Goal: Transaction & Acquisition: Purchase product/service

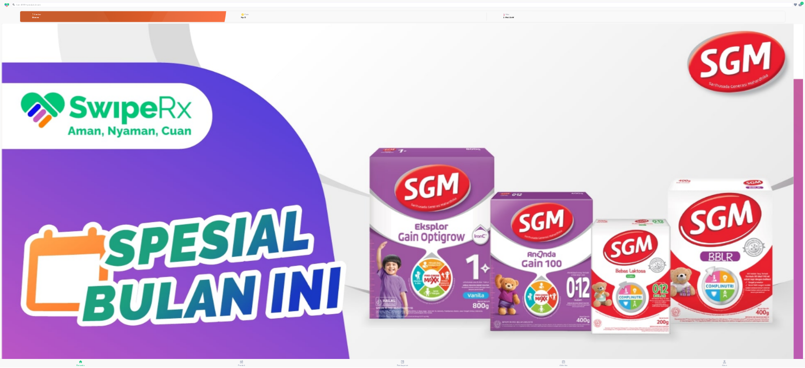
scroll to position [153, 0]
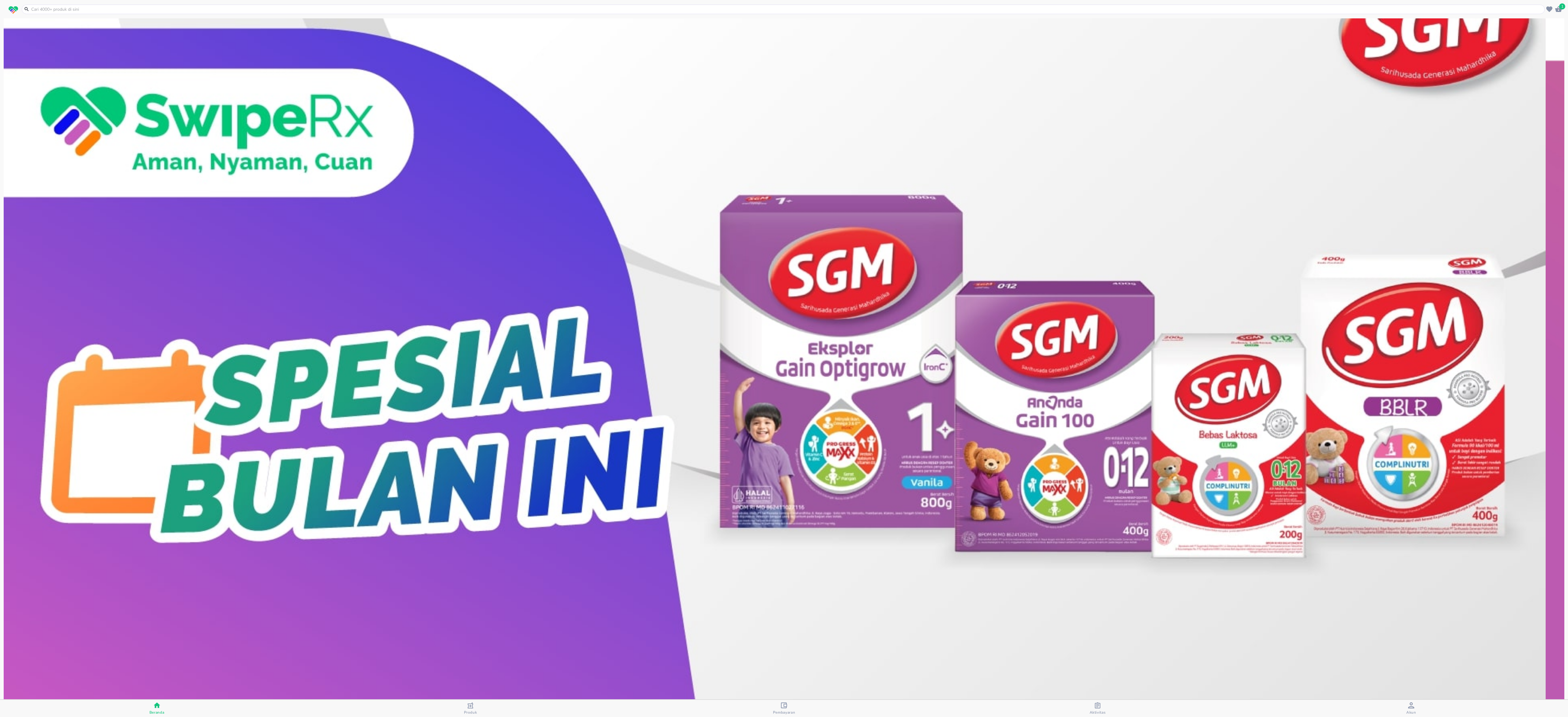
click at [999, 450] on img at bounding box center [774, 338] width 1542 height 771
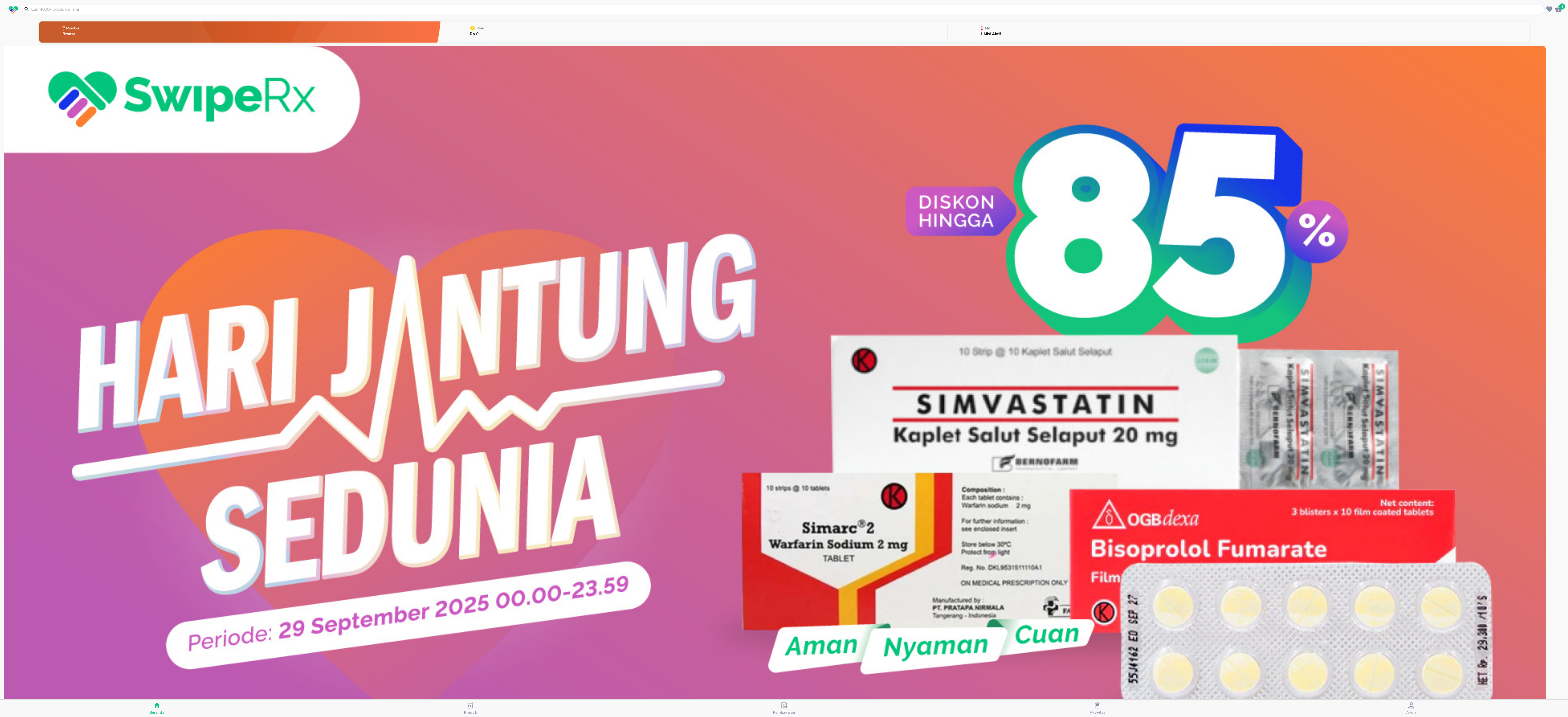
click at [968, 475] on img at bounding box center [774, 431] width 1542 height 771
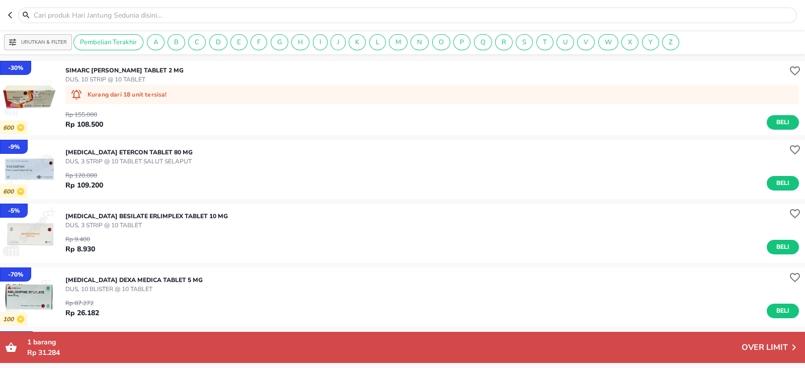
drag, startPoint x: 2211, startPoint y: 9, endPoint x: 387, endPoint y: 165, distance: 1830.0
click at [387, 165] on div "[MEDICAL_DATA] Etercon TABLET 80 MG DUS, 3 STRIP @ 10 TABLET SALUT SELAPUT Rp 1…" at bounding box center [435, 169] width 740 height 53
click at [8, 40] on button "Urutkan & Filter" at bounding box center [38, 42] width 68 height 16
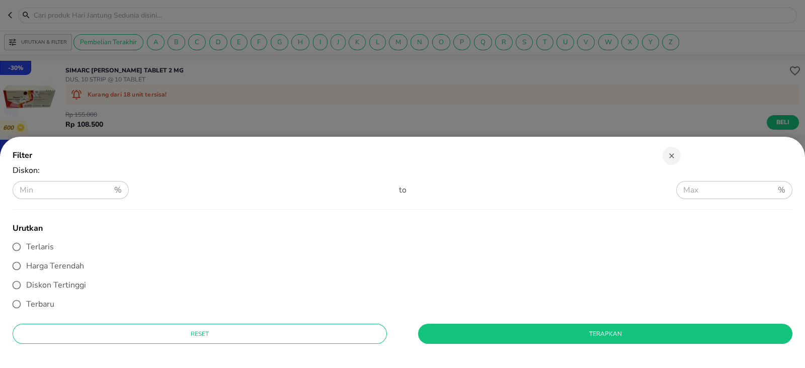
click at [59, 282] on span "Diskon Tertinggi" at bounding box center [56, 285] width 60 height 11
click at [26, 282] on input "Diskon Tertinggi" at bounding box center [16, 285] width 19 height 19
radio input "true"
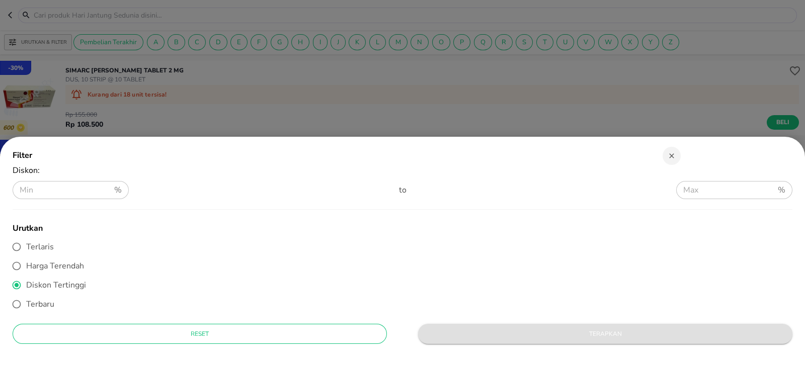
click at [474, 330] on span "Terapkan" at bounding box center [605, 334] width 358 height 11
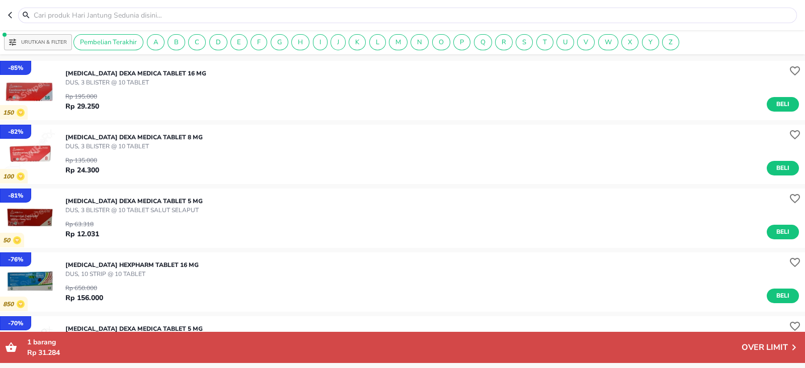
drag, startPoint x: 65, startPoint y: 71, endPoint x: 242, endPoint y: 71, distance: 177.1
click at [242, 71] on div "[MEDICAL_DATA] Dexa Medica TABLET 16 MG DUS, 3 BLISTER @ 10 TABLET Rp 195.000 R…" at bounding box center [435, 90] width 740 height 53
copy p "[MEDICAL_DATA] Dexa Medica TABLET 16 MG"
drag, startPoint x: 65, startPoint y: 136, endPoint x: 241, endPoint y: 126, distance: 175.9
click at [241, 126] on div "- 82 % 100 [MEDICAL_DATA] Dexa Medica TABLET 8 MG DUS, 3 BLISTER @ 10 TABLET Rp…" at bounding box center [402, 154] width 805 height 59
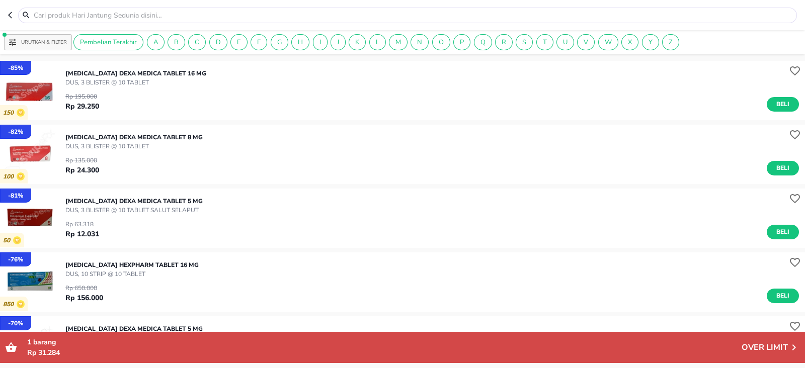
copy p "[MEDICAL_DATA] Dexa Medica TABLET 8 MG"
click at [67, 199] on p "[MEDICAL_DATA] Dexa Medica TABLET 5 MG" at bounding box center [133, 201] width 137 height 9
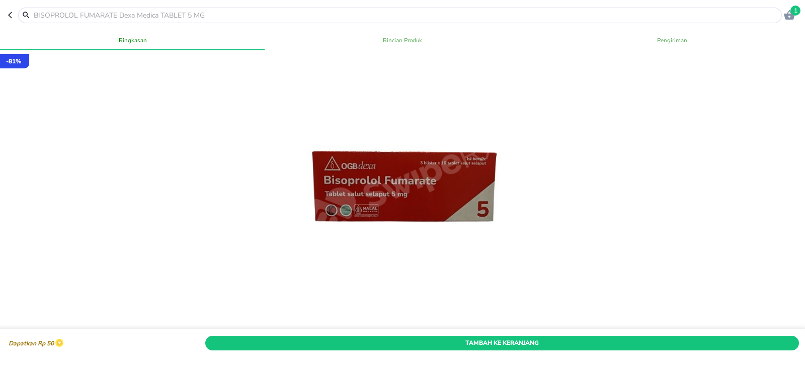
click at [8, 13] on icon "button" at bounding box center [12, 15] width 8 height 8
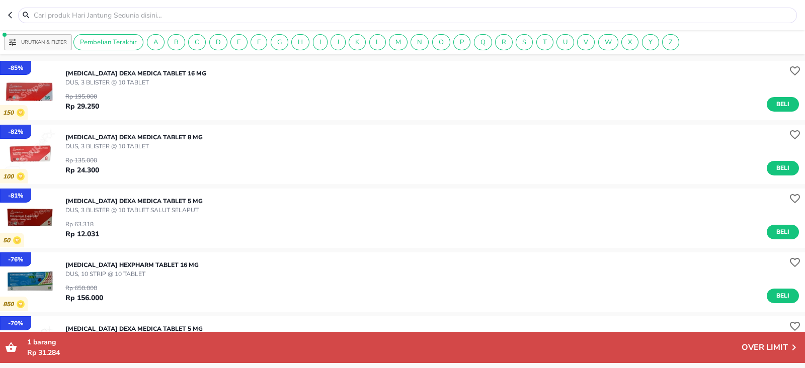
drag, startPoint x: 64, startPoint y: 200, endPoint x: 240, endPoint y: 193, distance: 176.7
click at [240, 193] on div "- 81 % 50 [MEDICAL_DATA] Dexa Medica TABLET 5 MG DUS, 3 BLISTER @ 10 TABLET SAL…" at bounding box center [402, 218] width 805 height 59
copy p "[MEDICAL_DATA] Dexa Medica TABLET 5 MG"
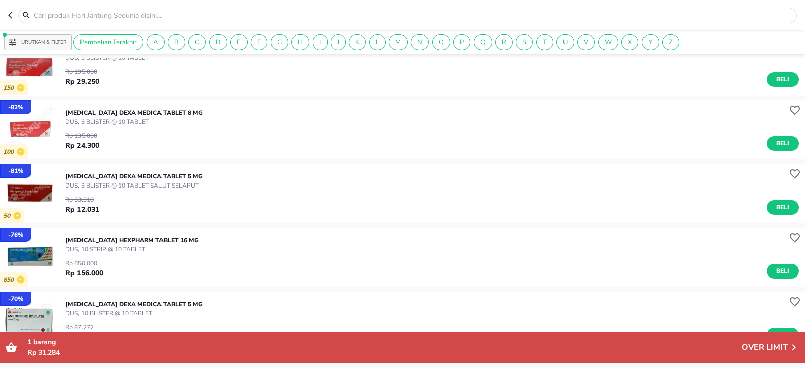
drag, startPoint x: 65, startPoint y: 243, endPoint x: 236, endPoint y: 238, distance: 171.1
click at [236, 238] on div "[MEDICAL_DATA] Hexpharm TABLET 16 MG DUS, 10 STRIP @ 10 TABLET Rp 650.000 Rp 15…" at bounding box center [435, 257] width 740 height 53
copy p "[MEDICAL_DATA] Hexpharm TABLET 16 MG"
drag, startPoint x: 65, startPoint y: 303, endPoint x: 234, endPoint y: 297, distance: 169.2
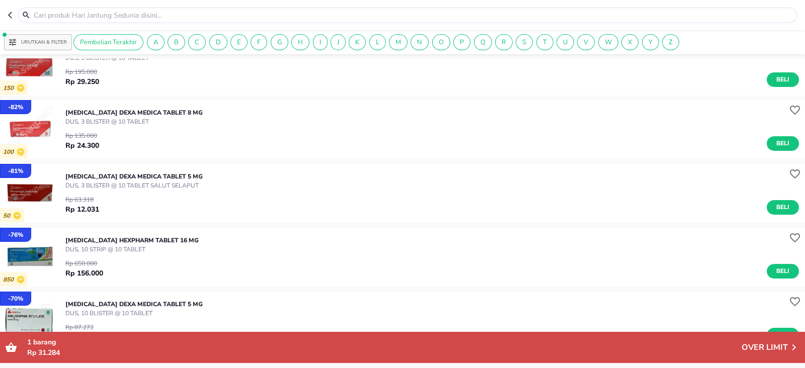
click at [234, 297] on div "[MEDICAL_DATA] Dexa Medica TABLET 5 MG DUS, 10 BLISTER @ 10 TABLET Rp 87.272 Rp…" at bounding box center [435, 321] width 740 height 53
copy p "[MEDICAL_DATA] Dexa Medica TABLET 5 MG"
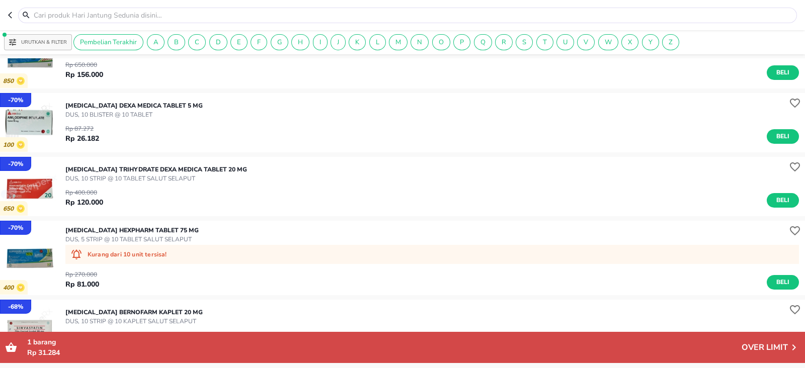
scroll to position [226, 0]
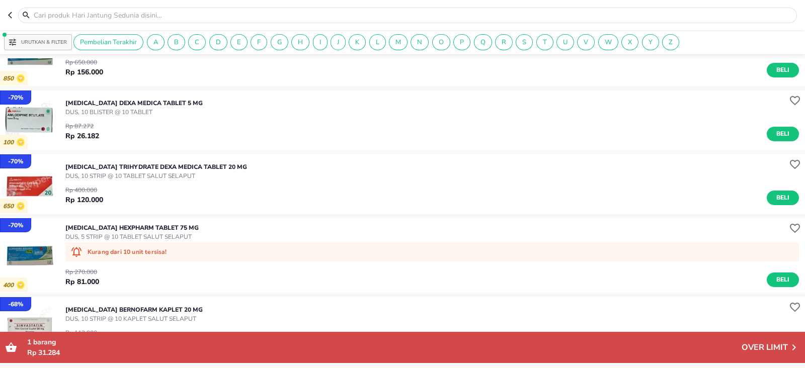
drag, startPoint x: 63, startPoint y: 166, endPoint x: 279, endPoint y: 162, distance: 215.9
click at [279, 162] on div "- 70 % 650 [MEDICAL_DATA] TRIHYDRATE Dexa Medica TABLET 20 MG DUS, 10 STRIP @ 1…" at bounding box center [402, 183] width 805 height 59
copy p "[MEDICAL_DATA] TRIHYDRATE Dexa Medica TABLET 20 MG"
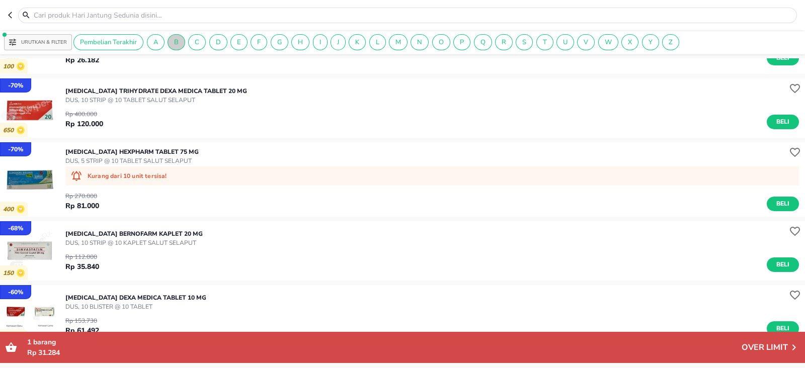
scroll to position [327, 0]
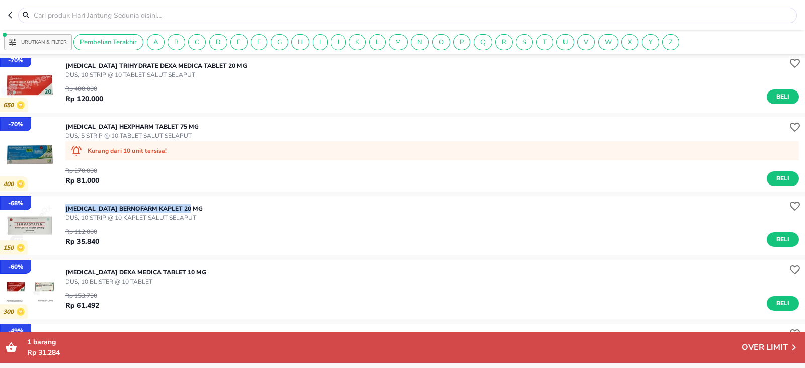
drag, startPoint x: 65, startPoint y: 207, endPoint x: 201, endPoint y: 200, distance: 136.5
click at [201, 200] on div "[MEDICAL_DATA] Bernofarm KAPLET 20 MG DUS, 10 STRIP @ 10 KAPLET [GEOGRAPHIC_DAT…" at bounding box center [435, 225] width 740 height 53
copy p "[MEDICAL_DATA] Bernofarm KAPLET 20 MG"
click at [13, 39] on icon "button" at bounding box center [12, 42] width 9 height 9
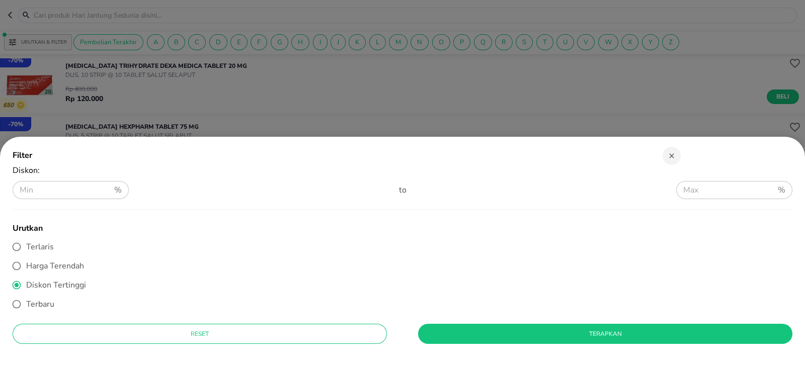
click at [23, 246] on input "Terlaris" at bounding box center [16, 246] width 19 height 19
radio input "true"
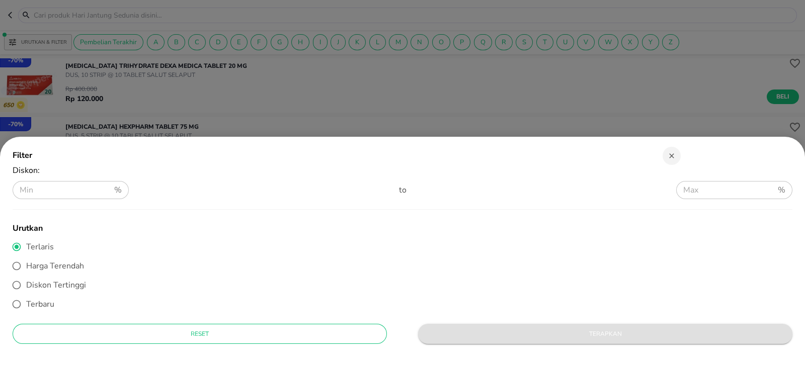
click at [445, 334] on span "Terapkan" at bounding box center [605, 334] width 358 height 11
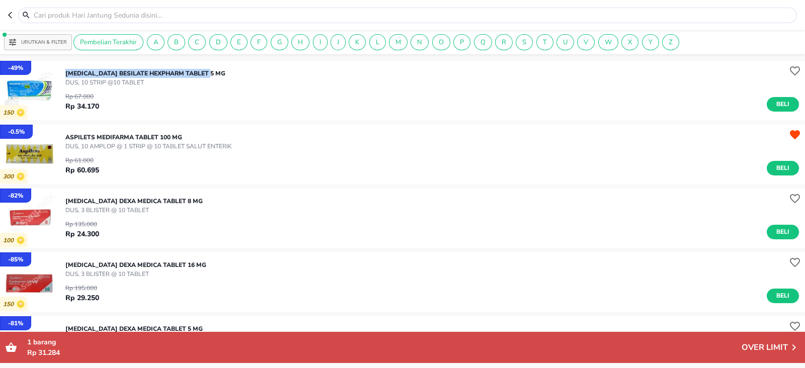
drag, startPoint x: 65, startPoint y: 73, endPoint x: 219, endPoint y: 71, distance: 154.0
click at [219, 71] on div "[MEDICAL_DATA] BESILATE Hexpharm TABLET 5 MG DUS, 10 STRIP @10 TABLET Rp 67.000…" at bounding box center [435, 90] width 740 height 53
copy p "[MEDICAL_DATA] BESILATE Hexpharm TABLET 5 MG"
drag, startPoint x: 65, startPoint y: 137, endPoint x: 206, endPoint y: 130, distance: 141.0
click at [206, 130] on div "ASPILETS Medifarma TABLET 100 MG DUS, 10 AMPLOP @ 1 STRIP @ 10 TABLET SALUT ENT…" at bounding box center [435, 154] width 740 height 53
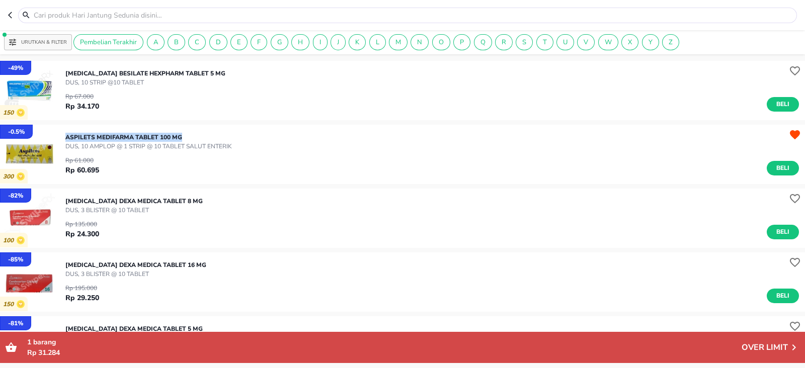
copy p "ASPILETS Medifarma TABLET 100 MG"
drag, startPoint x: 66, startPoint y: 73, endPoint x: 223, endPoint y: 68, distance: 156.6
click at [223, 68] on div "[MEDICAL_DATA] BESILATE Hexpharm TABLET 5 MG DUS, 10 STRIP @10 TABLET Rp 67.000…" at bounding box center [435, 90] width 740 height 53
drag, startPoint x: 65, startPoint y: 136, endPoint x: 189, endPoint y: 127, distance: 124.1
click at [189, 128] on div "ASPILETS Medifarma TABLET 100 MG DUS, 10 AMPLOP @ 1 STRIP @ 10 TABLET SALUT ENT…" at bounding box center [435, 154] width 740 height 53
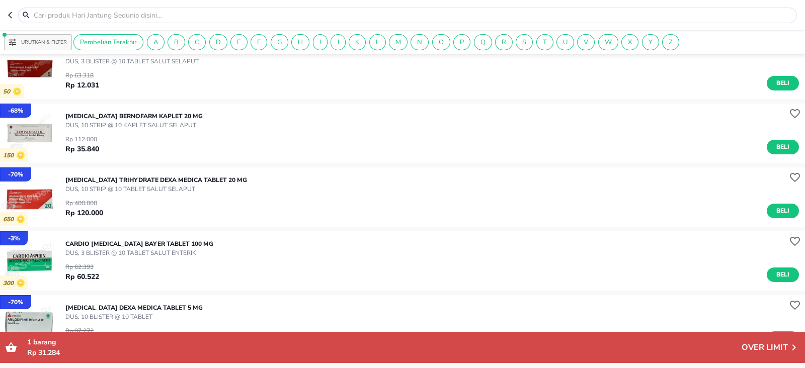
scroll to position [302, 0]
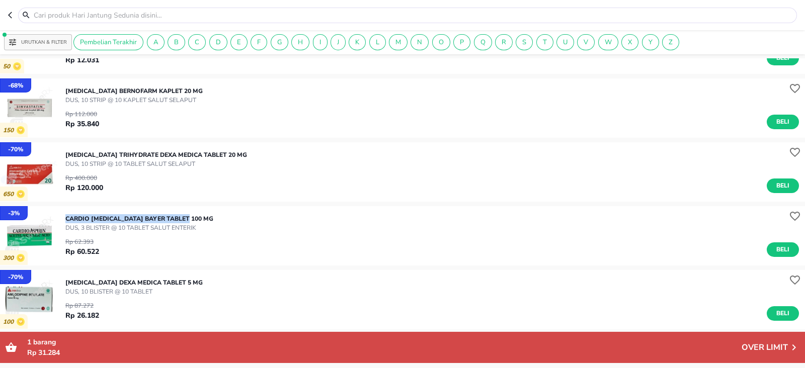
drag, startPoint x: 64, startPoint y: 218, endPoint x: 187, endPoint y: 207, distance: 122.8
click at [187, 207] on div "- 3 % 300 CARDIO [MEDICAL_DATA] Bayer TABLET 100 MG DUS, 3 BLISTER @ 10 TABLET …" at bounding box center [402, 235] width 805 height 59
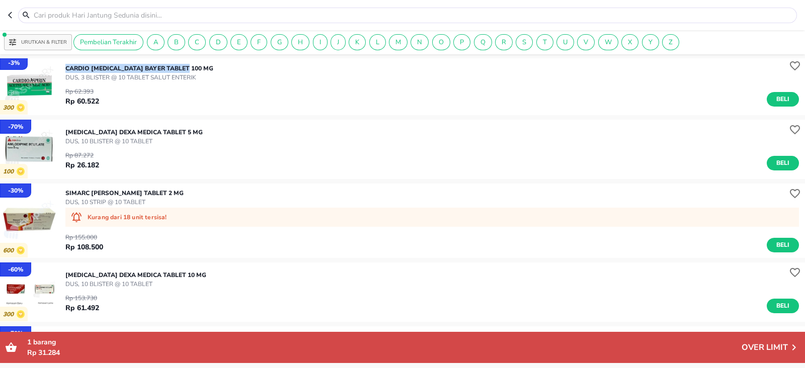
scroll to position [477, 0]
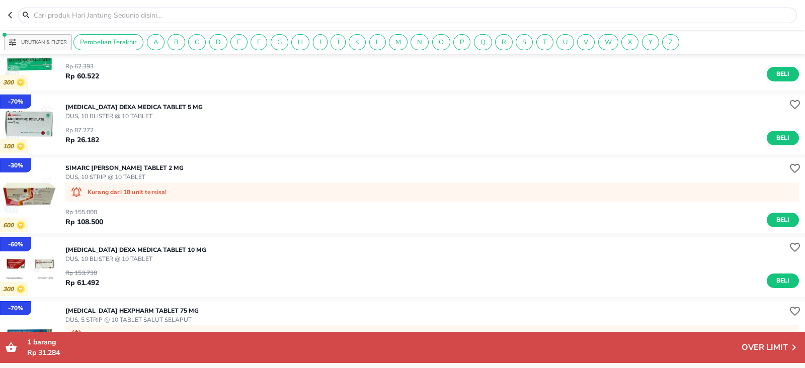
drag, startPoint x: 65, startPoint y: 166, endPoint x: 195, endPoint y: 165, distance: 129.3
click at [195, 165] on div "SIMARC [PERSON_NAME] TABLET 2 MG DUS, 10 STRIP @ 10 TABLET Kurang dari 18 unit …" at bounding box center [435, 195] width 740 height 74
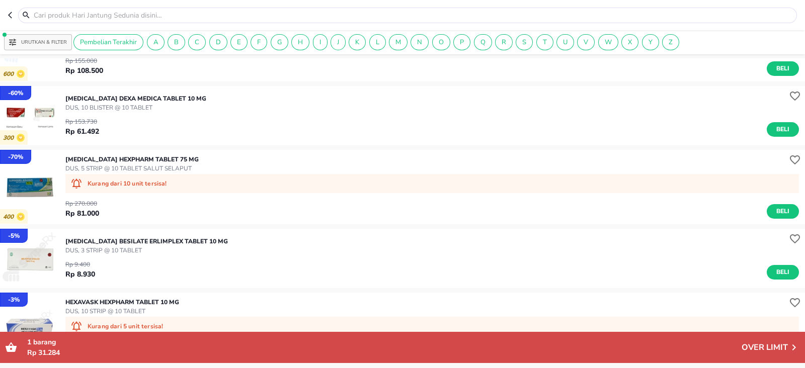
scroll to position [654, 0]
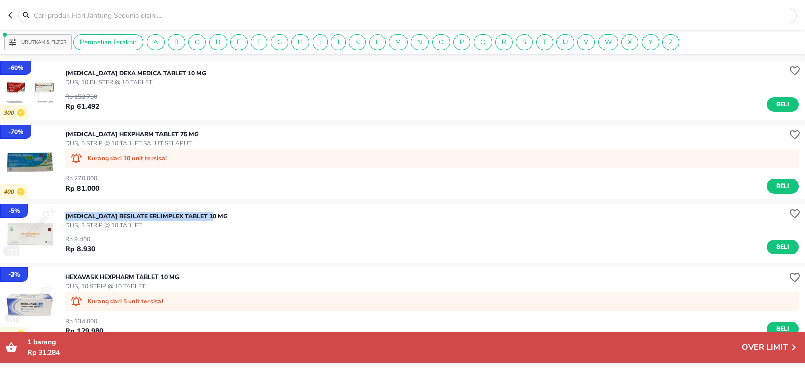
drag, startPoint x: 65, startPoint y: 216, endPoint x: 220, endPoint y: 203, distance: 156.0
click at [220, 204] on div "- 5 % [MEDICAL_DATA] BESILATE Erlimplex TABLET 10 MG DUS, 3 STRIP @ 10 TABLET R…" at bounding box center [402, 233] width 805 height 59
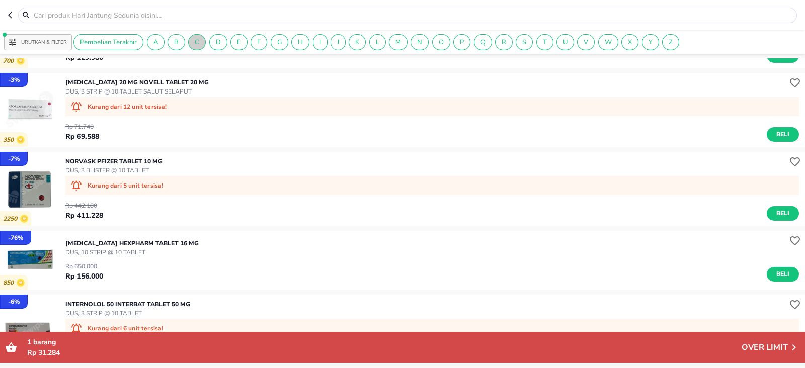
scroll to position [930, 0]
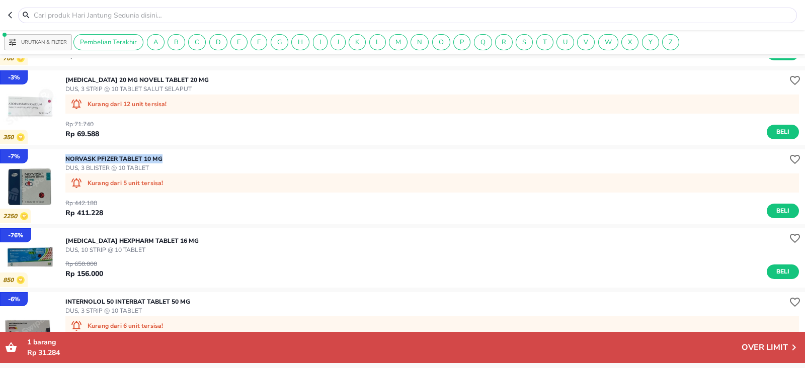
drag, startPoint x: 67, startPoint y: 157, endPoint x: 170, endPoint y: 153, distance: 103.2
click at [170, 153] on div "NORVASK Pfizer TABLET 10 MG DUS, 3 BLISTER @ 10 TABLET Kurang dari 5 unit tersi…" at bounding box center [435, 186] width 740 height 74
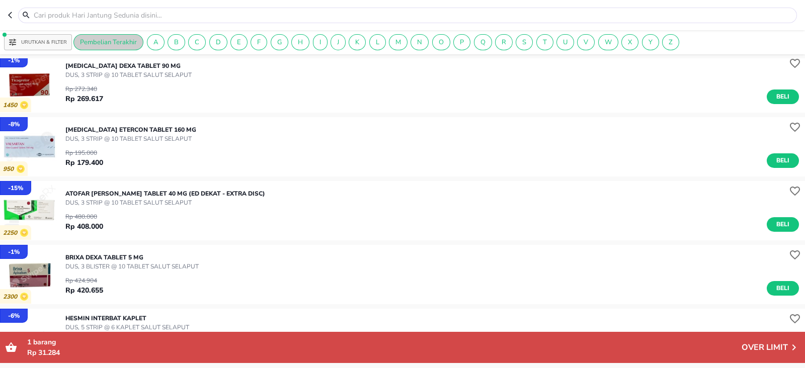
scroll to position [1584, 0]
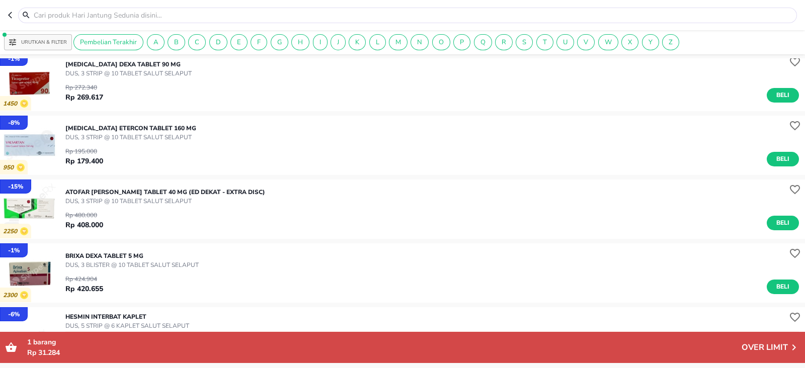
drag, startPoint x: 65, startPoint y: 193, endPoint x: 278, endPoint y: 191, distance: 212.8
click at [278, 191] on div "ATOFAR [PERSON_NAME] TABLET 40 MG (ED DEKAT - EXTRA DISC) DUS, 3 STRIP @ 10 TAB…" at bounding box center [435, 209] width 740 height 53
click at [170, 156] on div "Rp 195.000 Rp 179.400 Beli" at bounding box center [432, 154] width 734 height 25
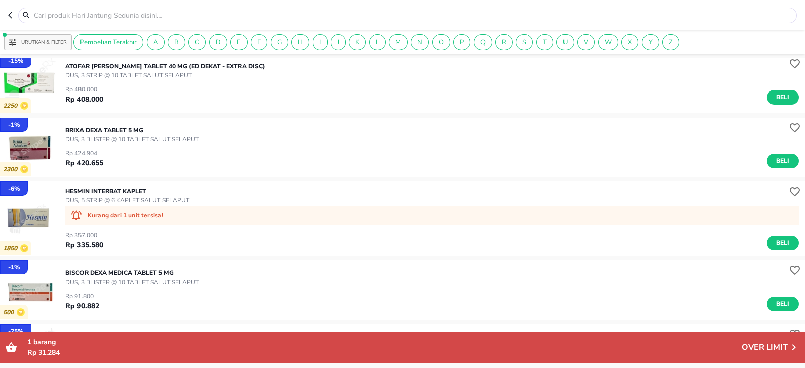
scroll to position [1735, 0]
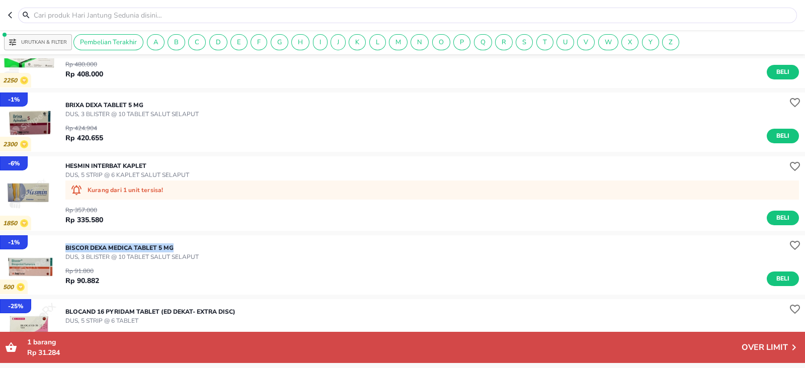
drag, startPoint x: 64, startPoint y: 245, endPoint x: 179, endPoint y: 243, distance: 114.7
click at [179, 243] on div "- 1 % 500 BISCOR Dexa Medica TABLET 5 MG DUS, 3 BLISTER @ 10 TABLET SALUT SELAP…" at bounding box center [402, 264] width 805 height 59
